Goal: Information Seeking & Learning: Learn about a topic

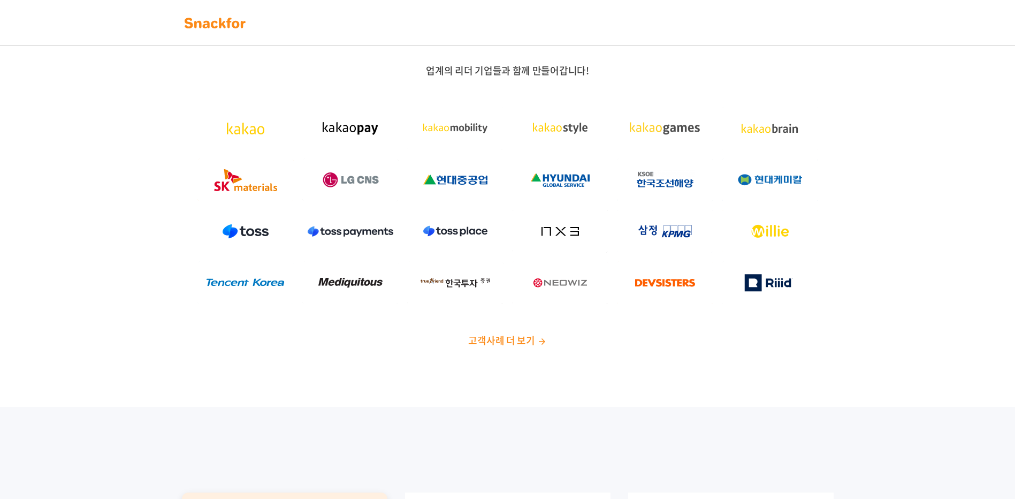
click at [507, 339] on span "고객사례 더 보기" at bounding box center [501, 340] width 66 height 14
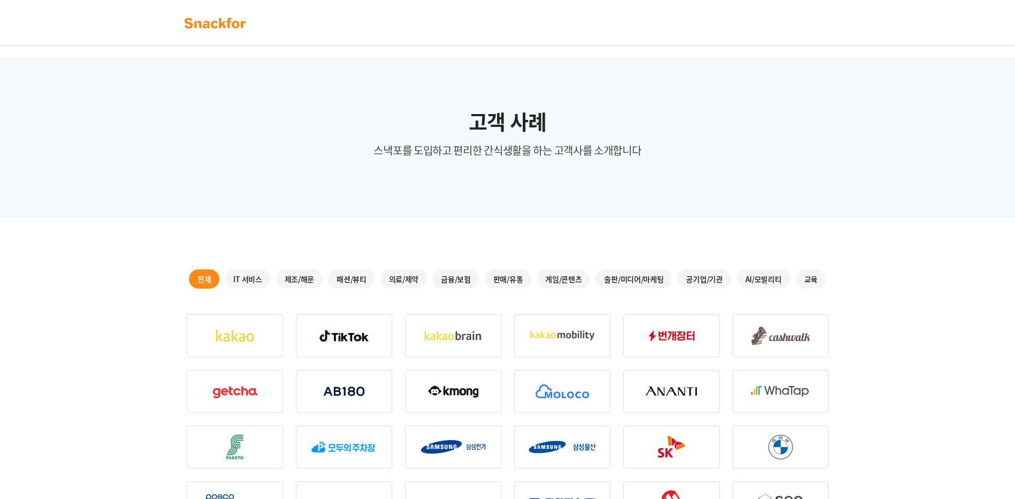
click at [218, 28] on img at bounding box center [214, 22] width 67 height 17
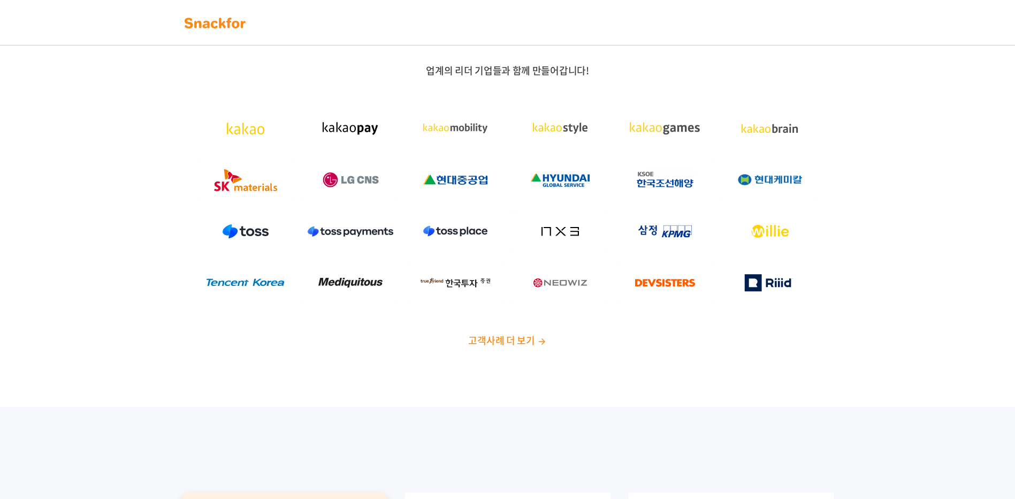
click at [224, 19] on img at bounding box center [214, 22] width 67 height 17
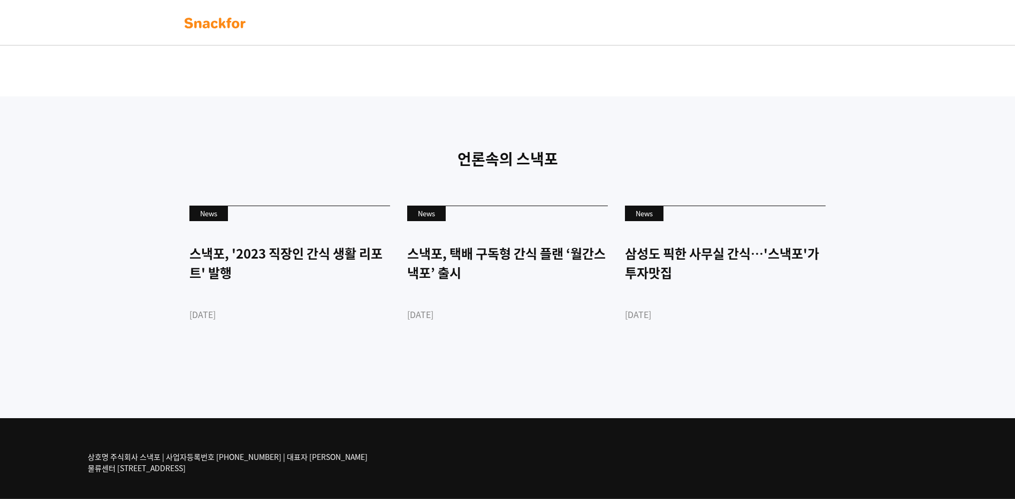
scroll to position [2509, 0]
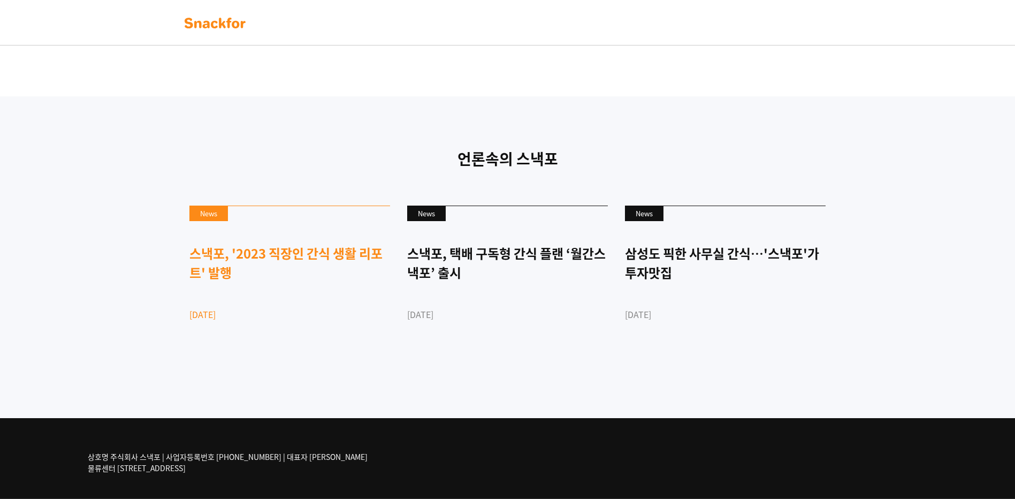
click at [316, 257] on div "스낵포, '2023 직장인 간식 생활 리포트' 발행" at bounding box center [289, 262] width 201 height 39
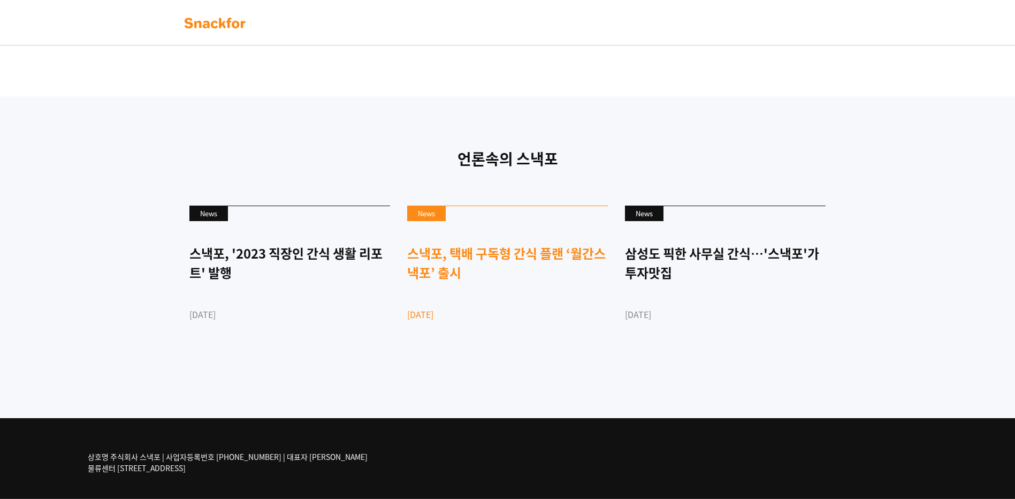
click at [494, 254] on div "스낵포, 택배 구독형 간식 플랜 ‘월간스낵포’ 출시" at bounding box center [507, 262] width 201 height 39
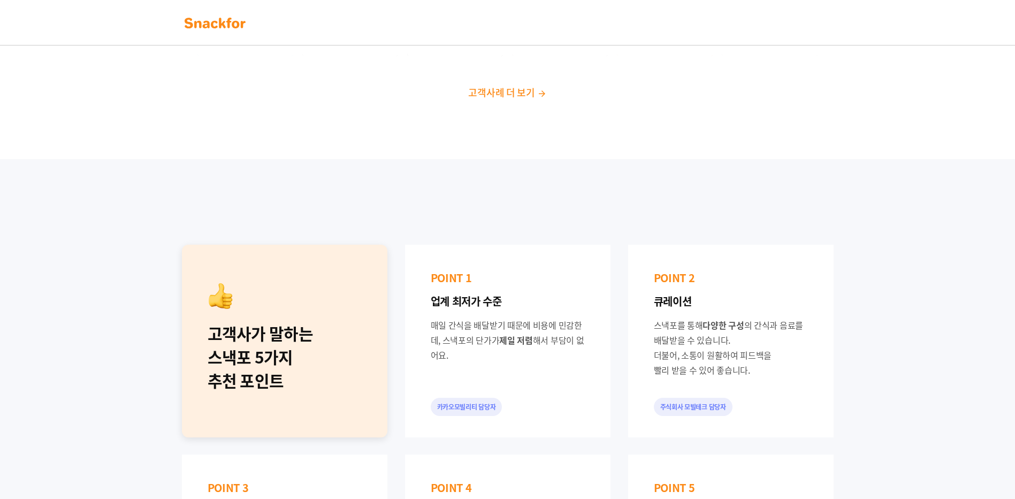
scroll to position [0, 0]
